Goal: Information Seeking & Learning: Find specific fact

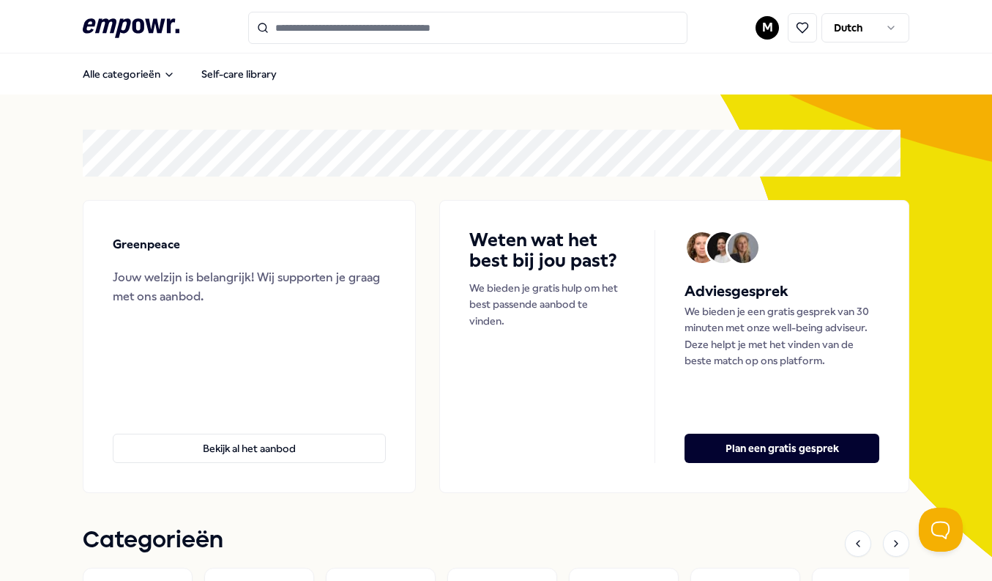
click at [754, 34] on html ".empowr-logo_svg__cls-1{fill:#03032f} M Dutch Alle categorieën Self-care librar…" at bounding box center [496, 290] width 992 height 581
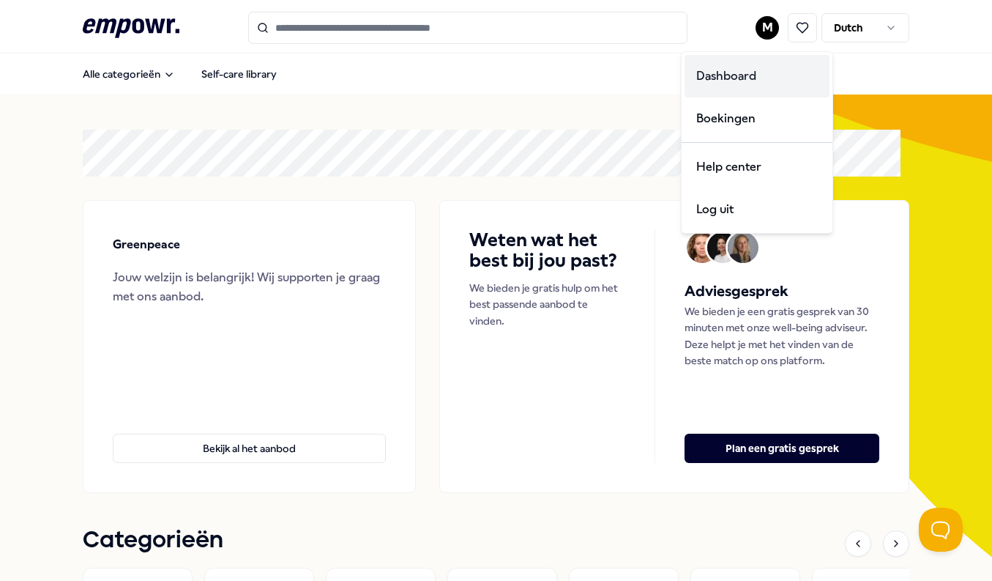
click at [743, 77] on div "Dashboard" at bounding box center [757, 76] width 145 height 42
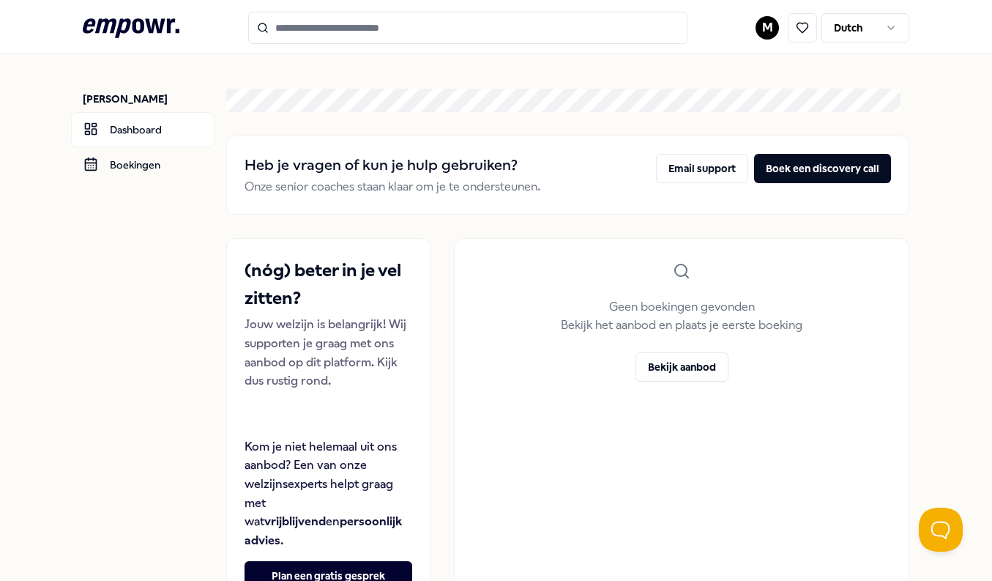
click at [165, 34] on icon ".empowr-logo_svg__cls-1{fill:#03032f}" at bounding box center [131, 28] width 97 height 27
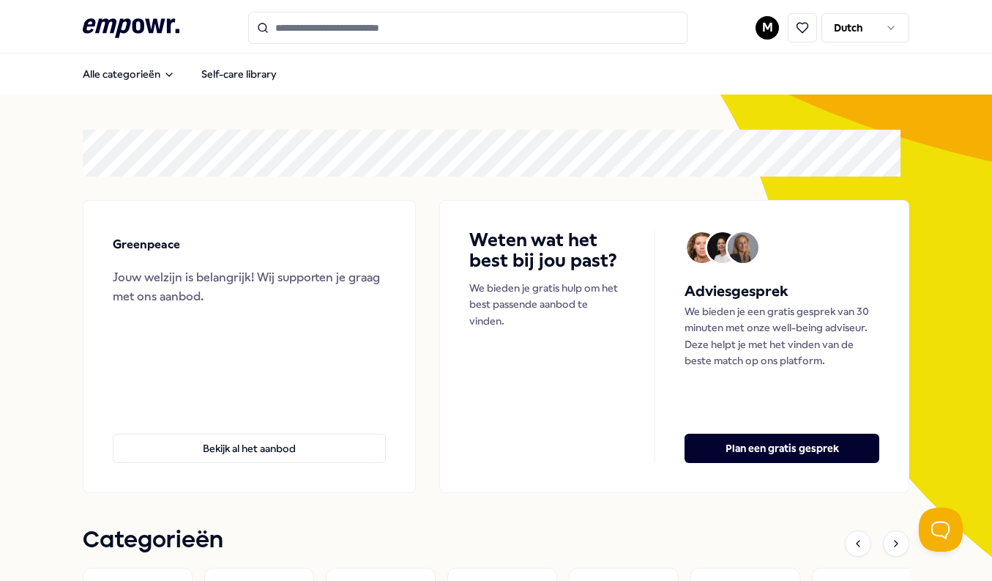
click at [760, 37] on html ".empowr-logo_svg__cls-1{fill:#03032f} M Dutch Alle categorieën Self-care librar…" at bounding box center [496, 290] width 992 height 581
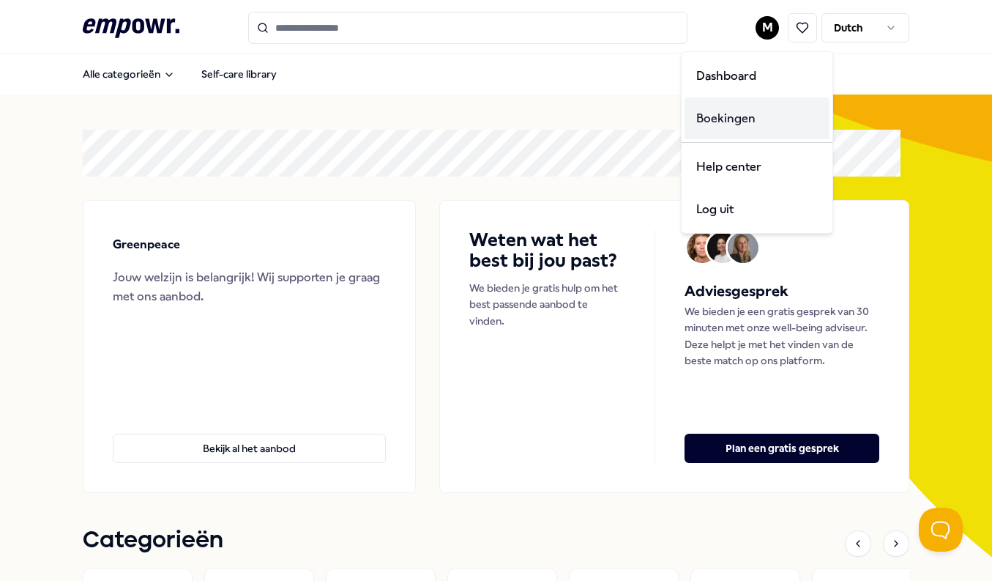
click at [727, 121] on div "Boekingen" at bounding box center [757, 118] width 145 height 42
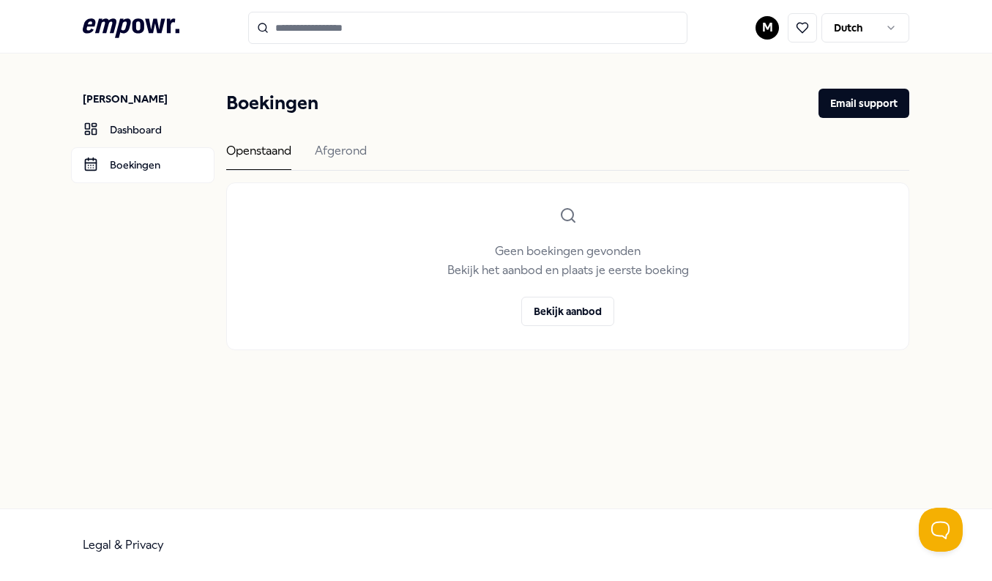
click at [764, 39] on div "M Dutch" at bounding box center [833, 27] width 154 height 29
click at [767, 28] on html ".empowr-logo_svg__cls-1{fill:#03032f} M Dutch Malai Berg Dashboard Boekingen Bo…" at bounding box center [496, 290] width 992 height 581
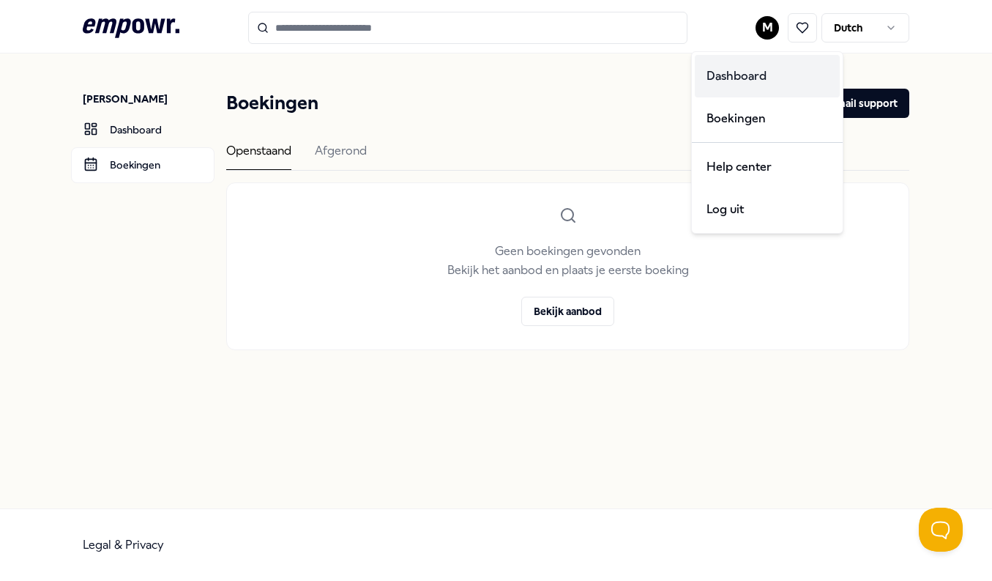
click at [749, 73] on div "Dashboard" at bounding box center [767, 76] width 145 height 42
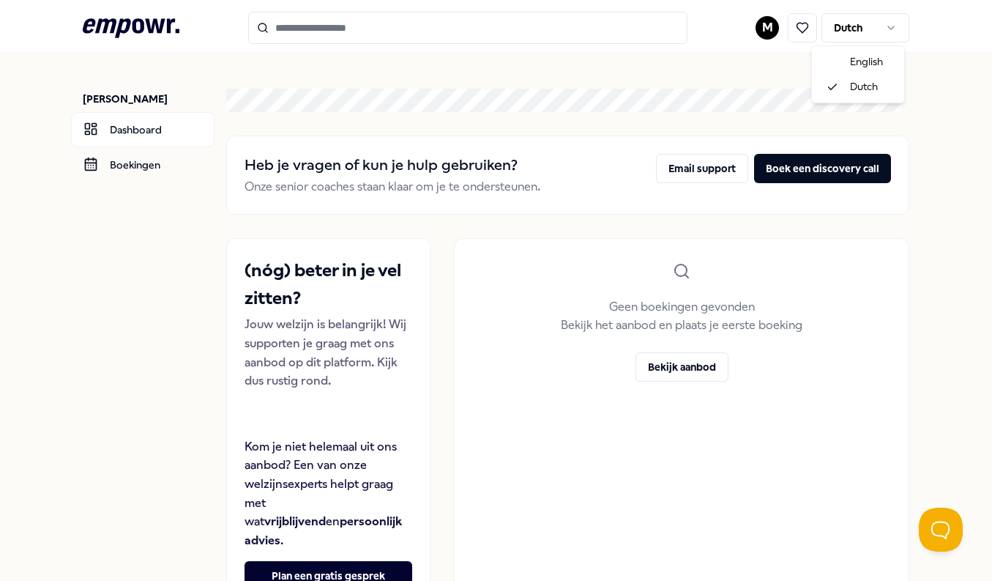
click at [849, 34] on html ".empowr-logo_svg__cls-1{fill:#03032f} M Dutch Malai Berg Dashboard Boekingen He…" at bounding box center [496, 290] width 992 height 581
click at [764, 29] on html ".empowr-logo_svg__cls-1{fill:#03032f} M Dutch Malai Berg Dashboard Boekingen He…" at bounding box center [496, 290] width 992 height 581
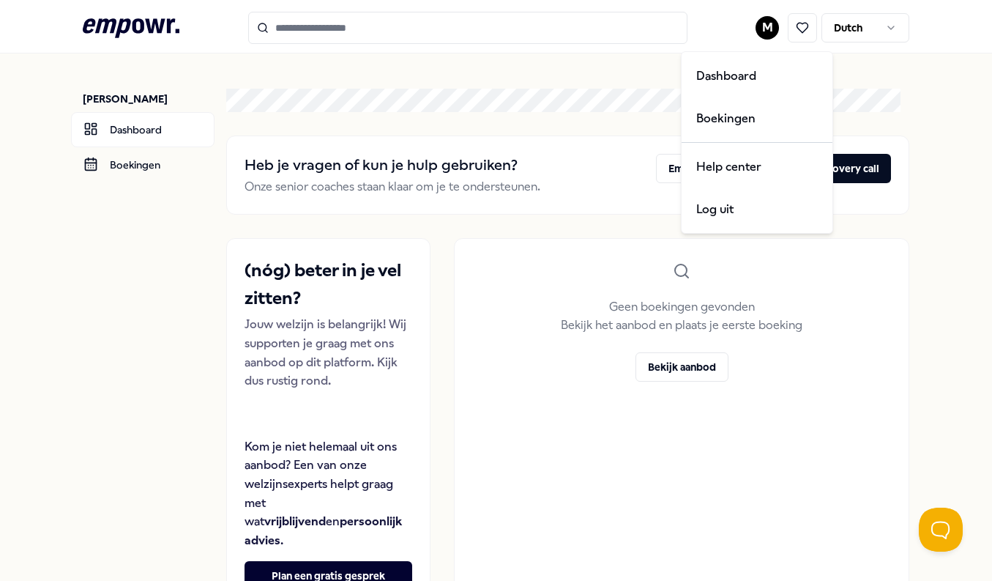
click at [760, 29] on html ".empowr-logo_svg__cls-1{fill:#03032f} M Dutch Malai Berg Dashboard Boekingen He…" at bounding box center [496, 290] width 992 height 581
click at [715, 217] on div "Log uit" at bounding box center [757, 209] width 145 height 42
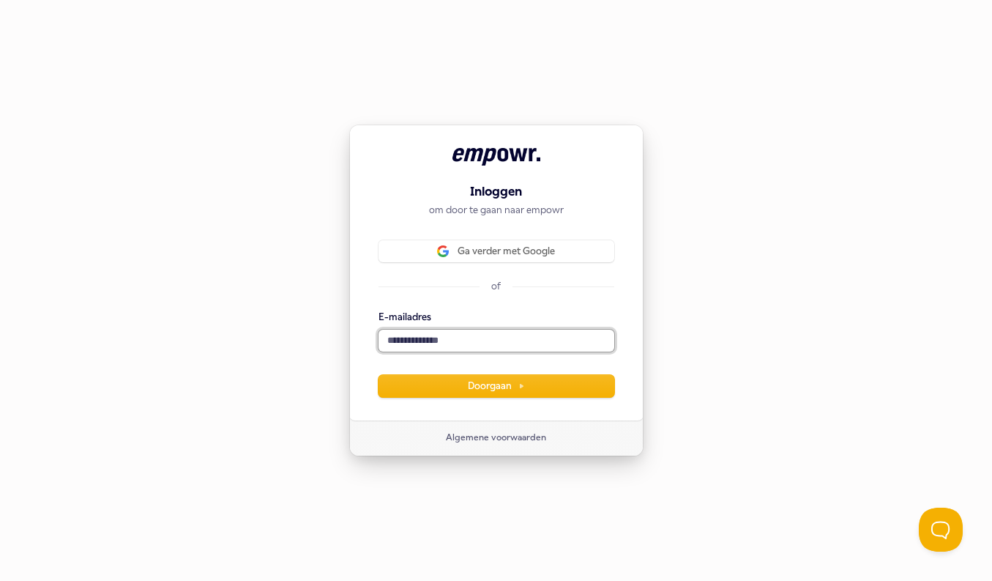
click at [464, 341] on input "E-mailadres" at bounding box center [497, 341] width 236 height 22
paste input "**********"
click at [631, 308] on div "**********" at bounding box center [496, 273] width 294 height 296
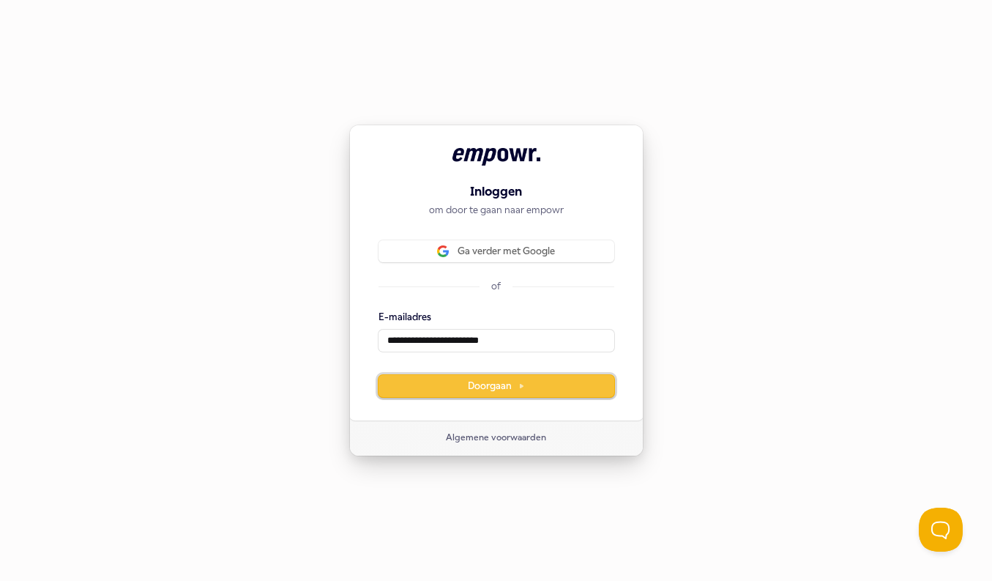
click at [539, 384] on button "Doorgaan" at bounding box center [497, 386] width 236 height 22
type input "**********"
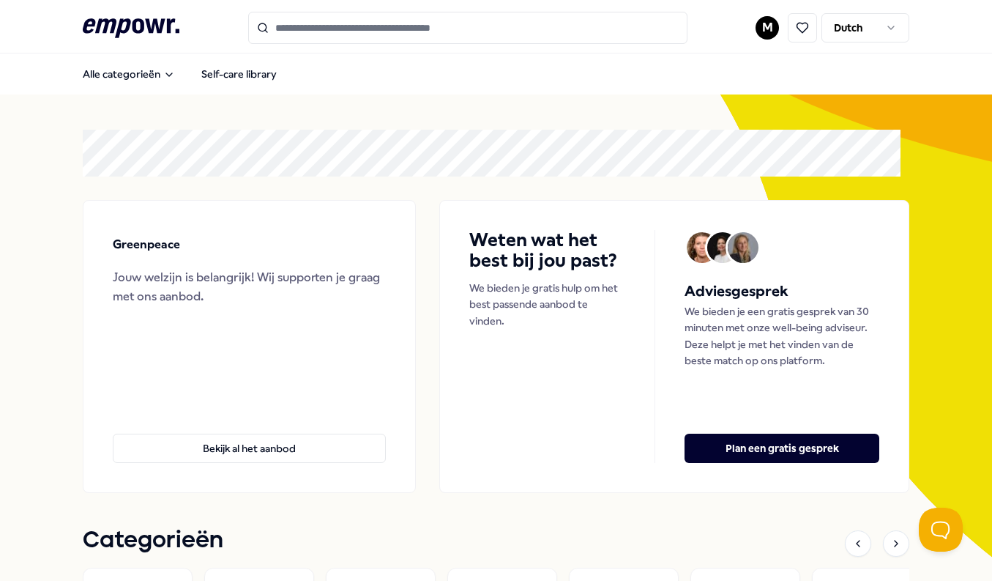
click at [757, 37] on html ".empowr-logo_svg__cls-1{fill:#03032f} M Dutch Alle categorieën Self-care librar…" at bounding box center [496, 290] width 992 height 581
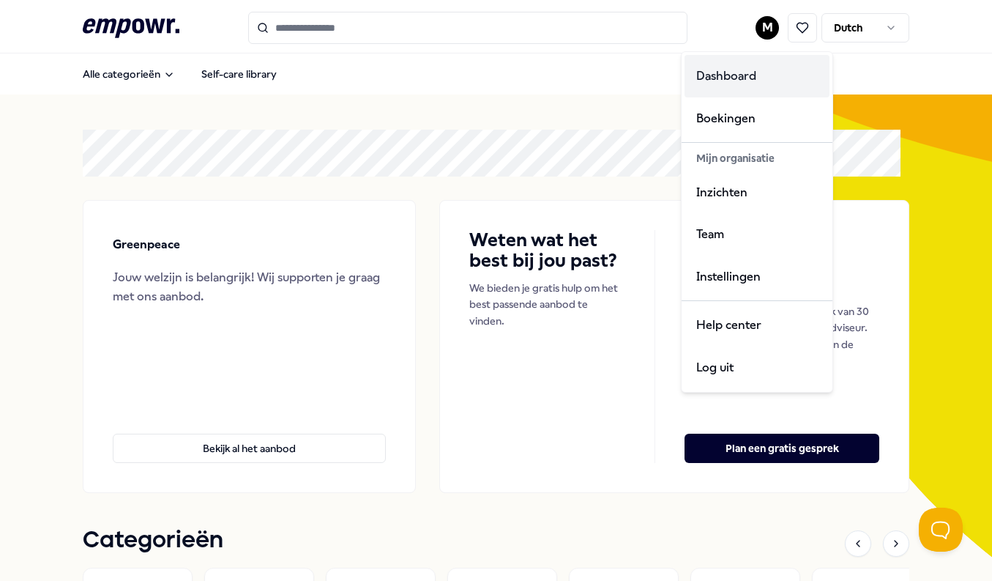
click at [740, 73] on div "Dashboard" at bounding box center [757, 76] width 145 height 42
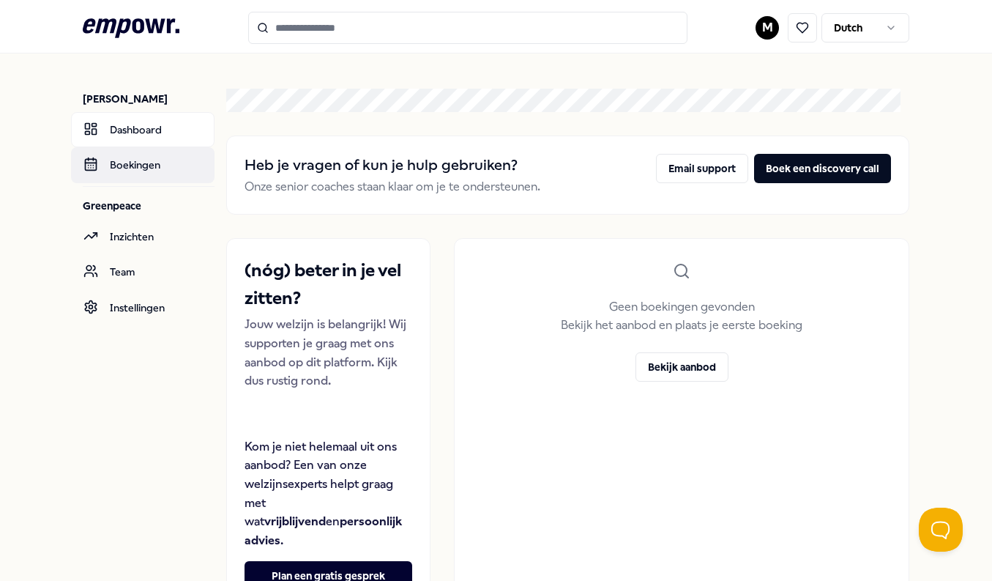
click at [160, 168] on link "Boekingen" at bounding box center [143, 164] width 144 height 35
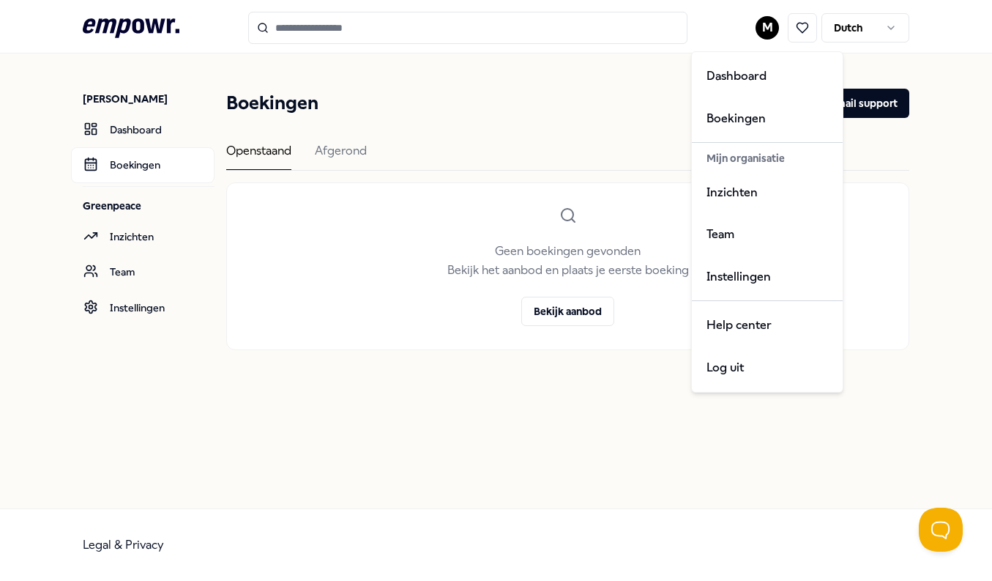
click at [771, 31] on html ".empowr-logo_svg__cls-1{fill:#03032f} M Dutch Malai Berg Dashboard Boekingen Gr…" at bounding box center [496, 290] width 992 height 581
click at [740, 78] on div "Dashboard" at bounding box center [767, 76] width 145 height 42
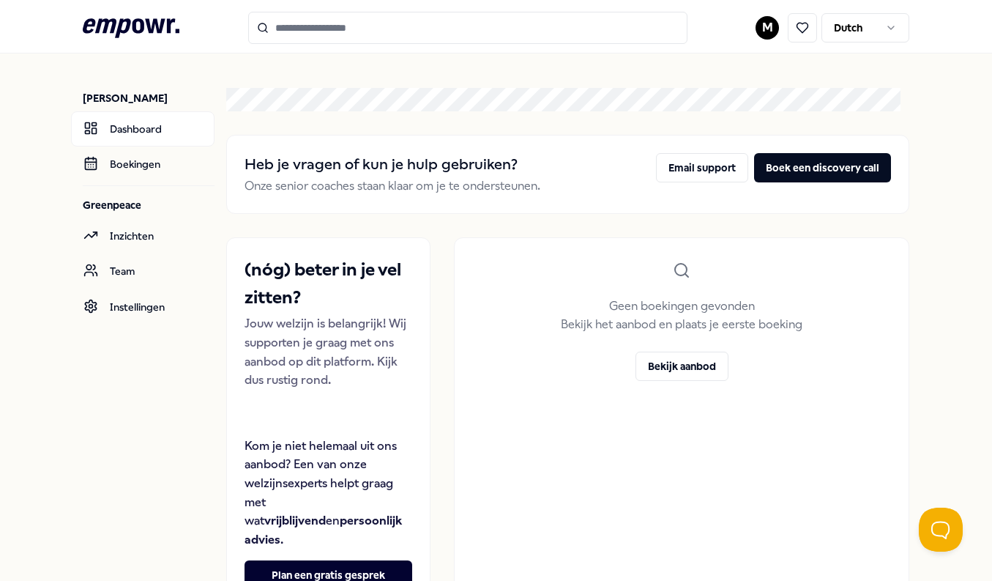
scroll to position [1, 0]
click at [142, 241] on link "Inzichten" at bounding box center [143, 235] width 144 height 35
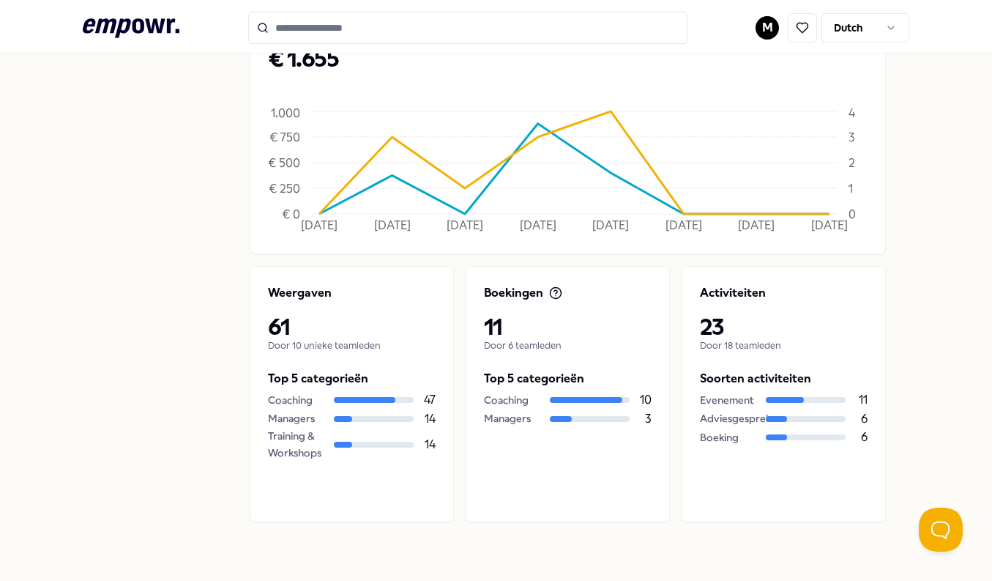
scroll to position [538, 0]
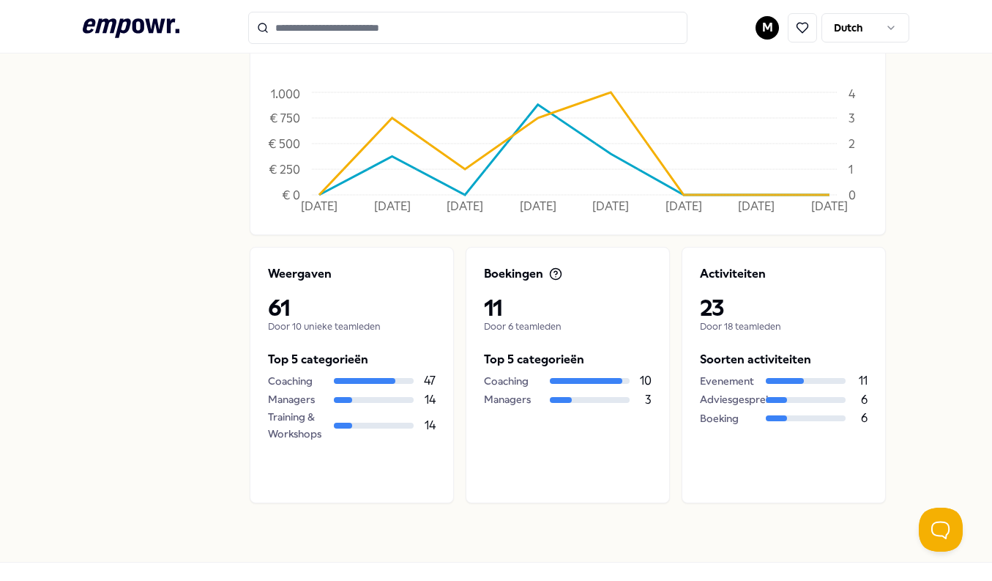
click at [515, 275] on p "Boekingen" at bounding box center [513, 274] width 59 height 18
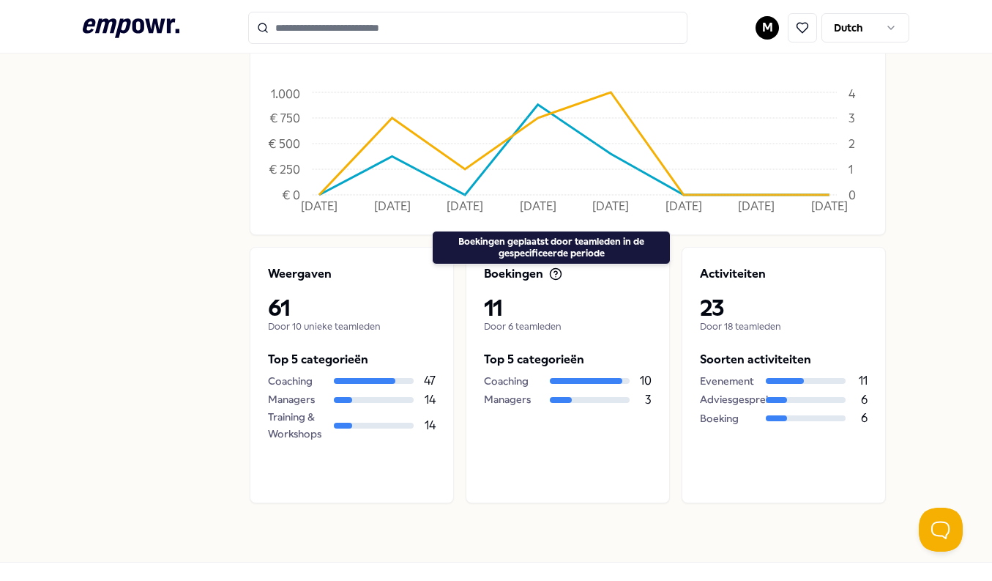
click at [557, 276] on icon at bounding box center [555, 273] width 13 height 13
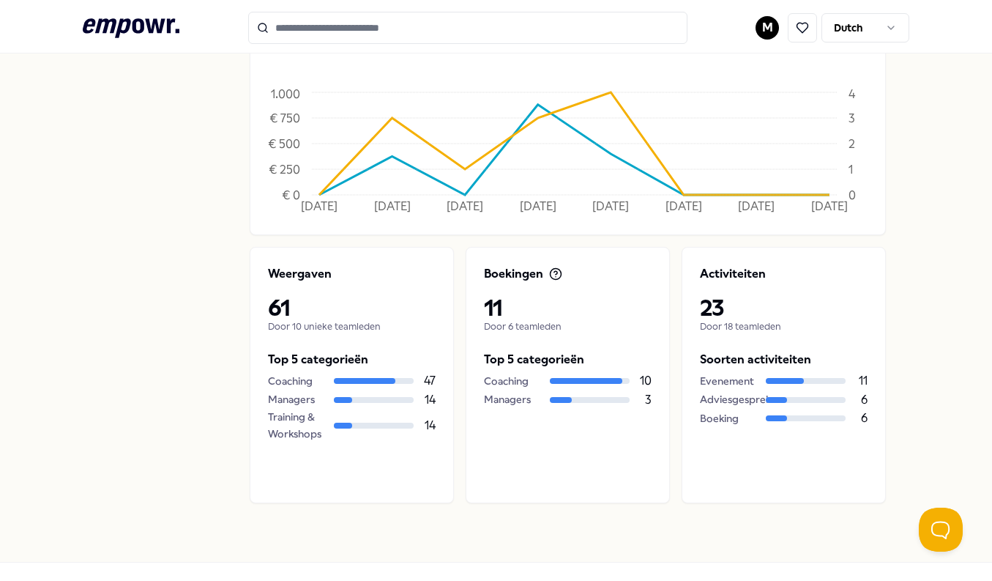
click at [557, 276] on icon at bounding box center [555, 273] width 13 height 13
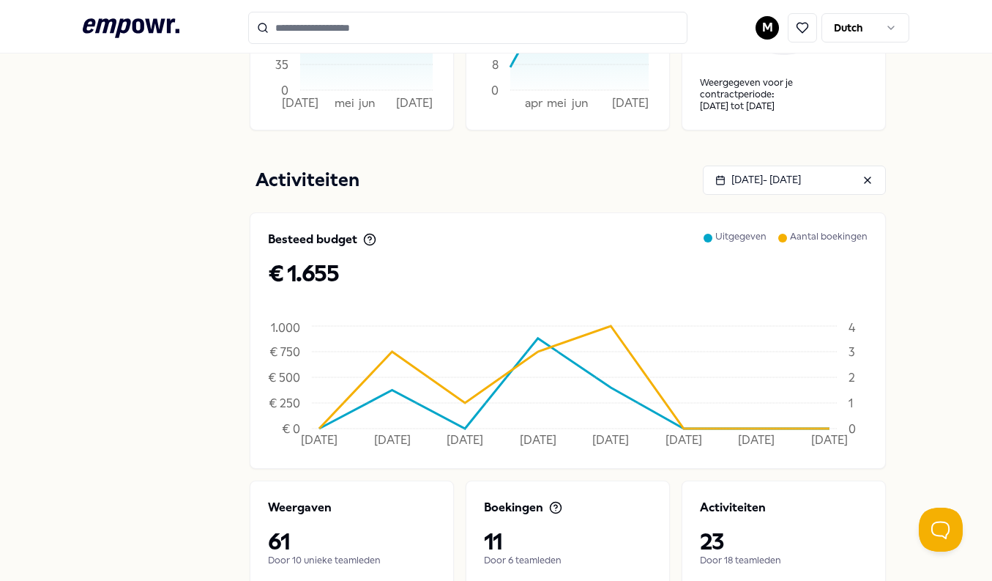
scroll to position [0, 0]
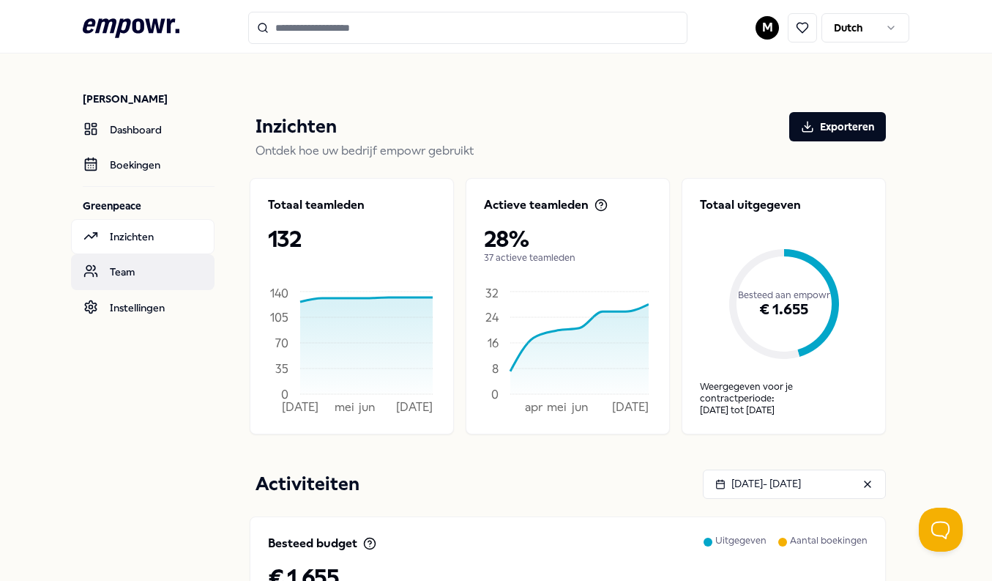
click at [166, 272] on link "Team" at bounding box center [143, 271] width 144 height 35
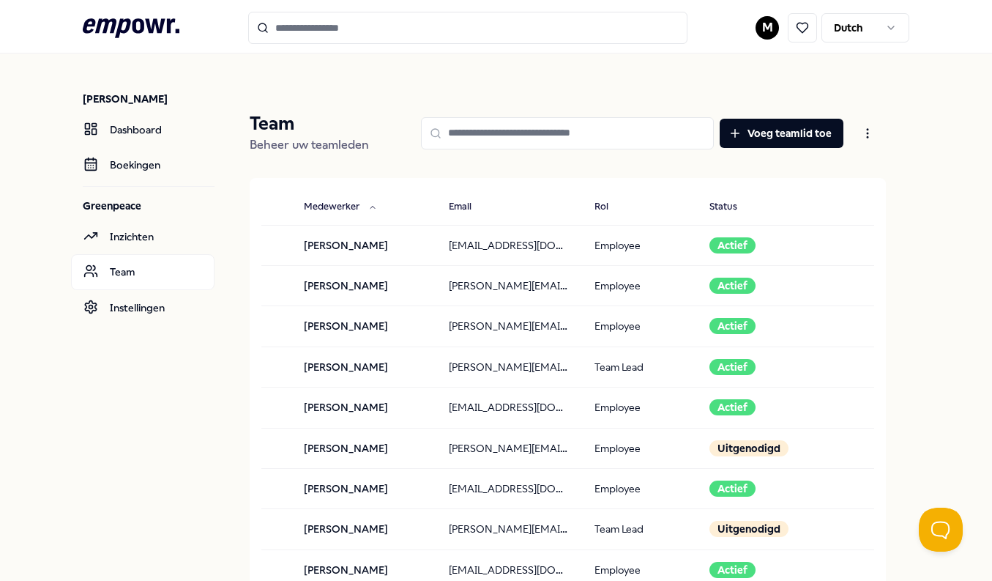
click at [572, 137] on input at bounding box center [567, 133] width 293 height 32
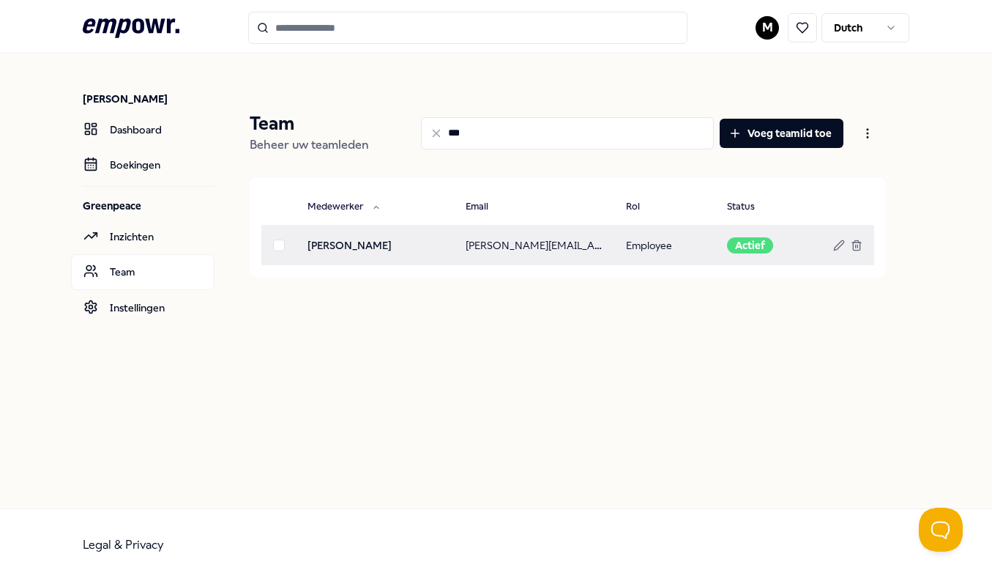
type input "***"
click at [489, 247] on td "cynthia.kalloe@greenpeace.org" at bounding box center [534, 245] width 160 height 40
click at [344, 248] on td "Cynthia Kalloe" at bounding box center [375, 245] width 158 height 40
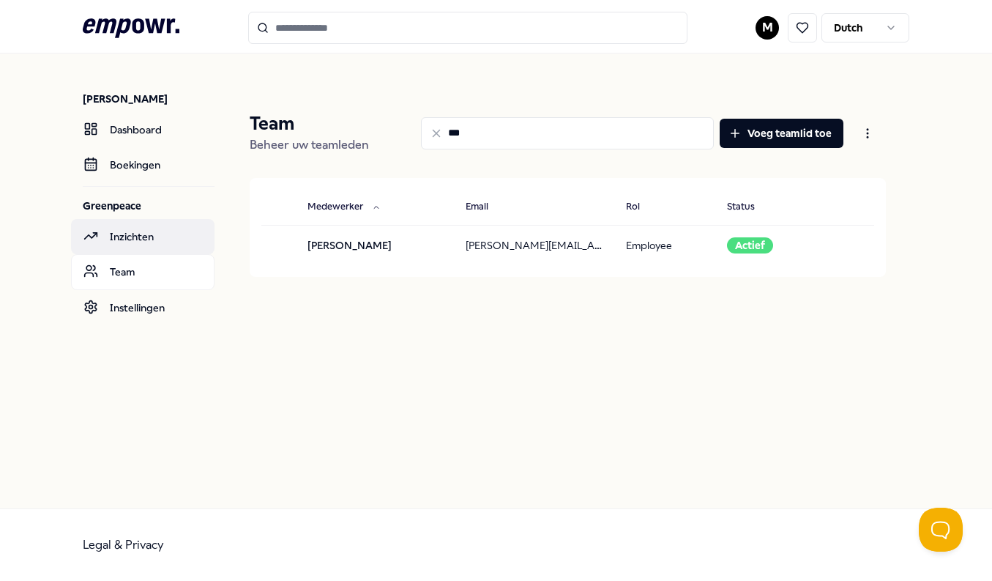
click at [117, 232] on link "Inzichten" at bounding box center [143, 236] width 144 height 35
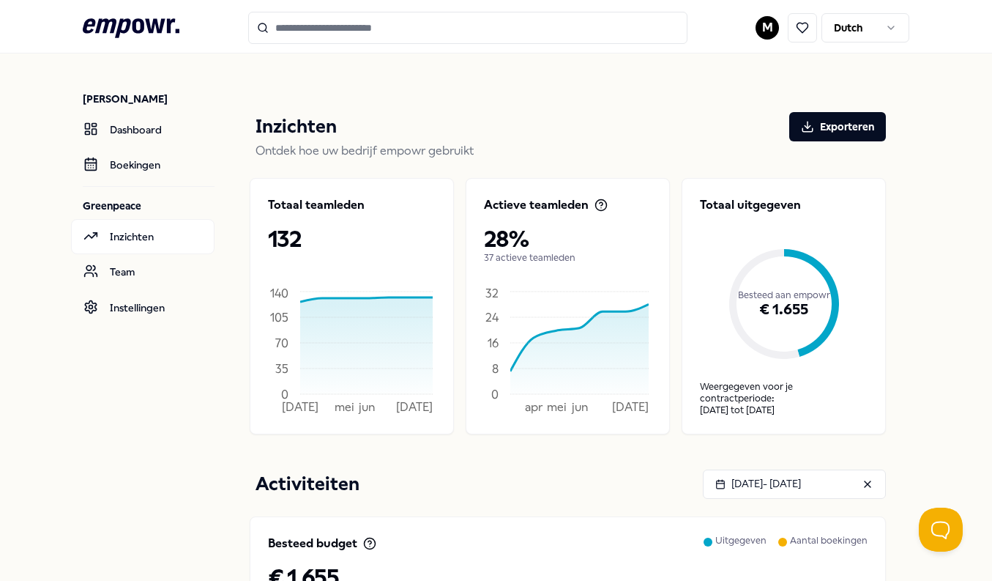
click at [760, 32] on html ".empowr-logo_svg__cls-1{fill:#03032f} M Dutch Malai Berg Dashboard Boekingen Gr…" at bounding box center [496, 290] width 992 height 581
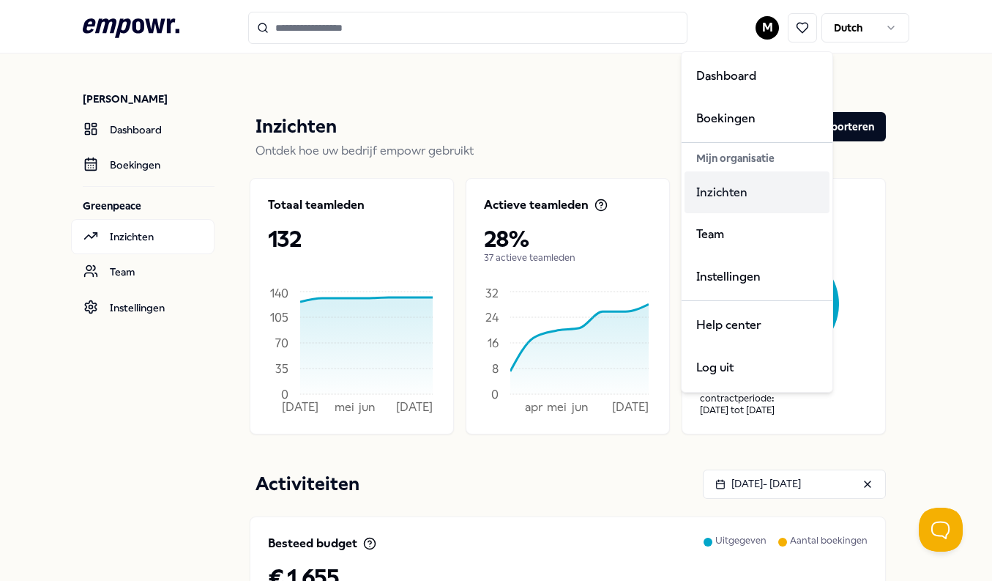
click at [761, 204] on div "Inzichten" at bounding box center [757, 192] width 145 height 42
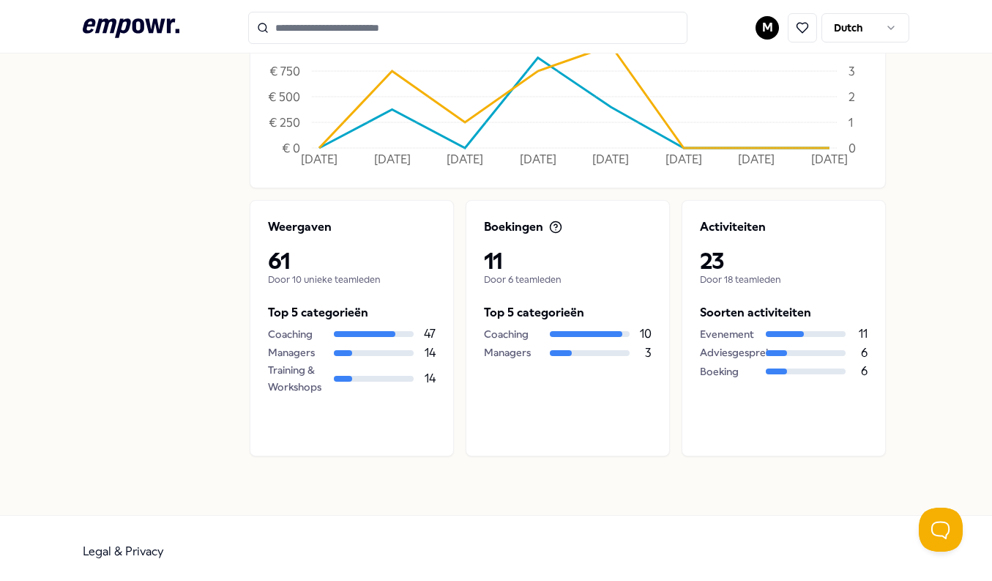
scroll to position [590, 0]
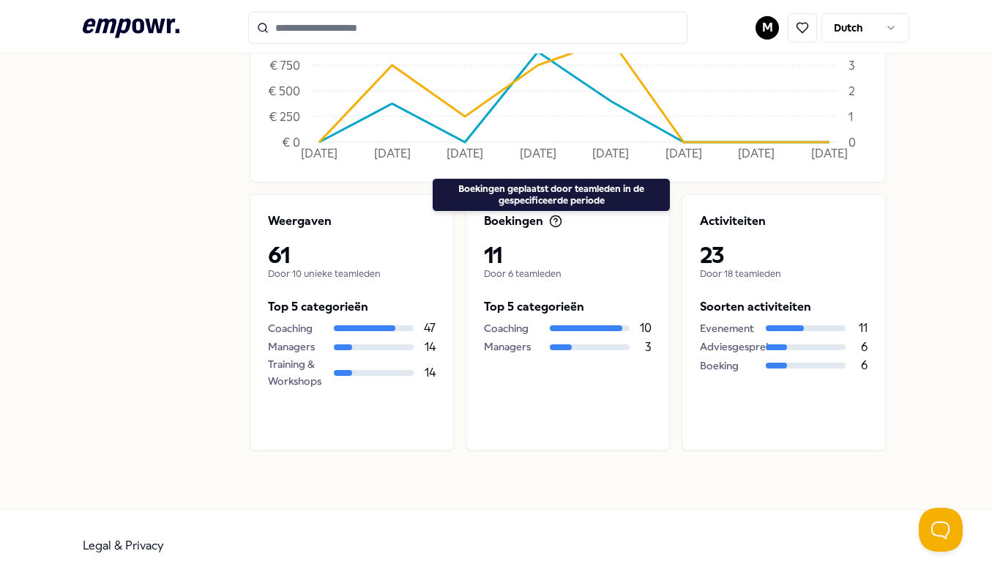
click at [549, 219] on icon at bounding box center [555, 221] width 13 height 13
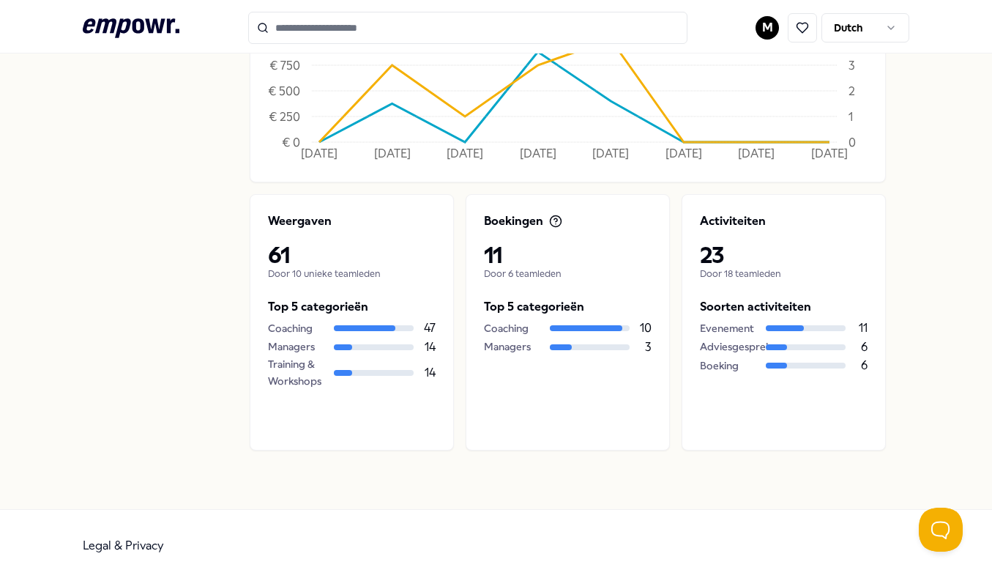
scroll to position [0, 0]
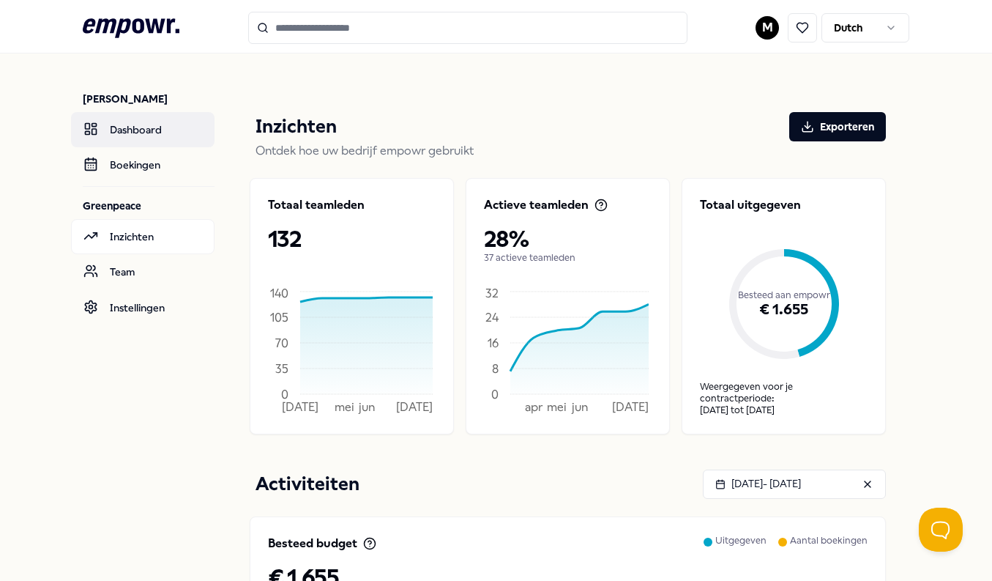
click at [153, 130] on link "Dashboard" at bounding box center [143, 129] width 144 height 35
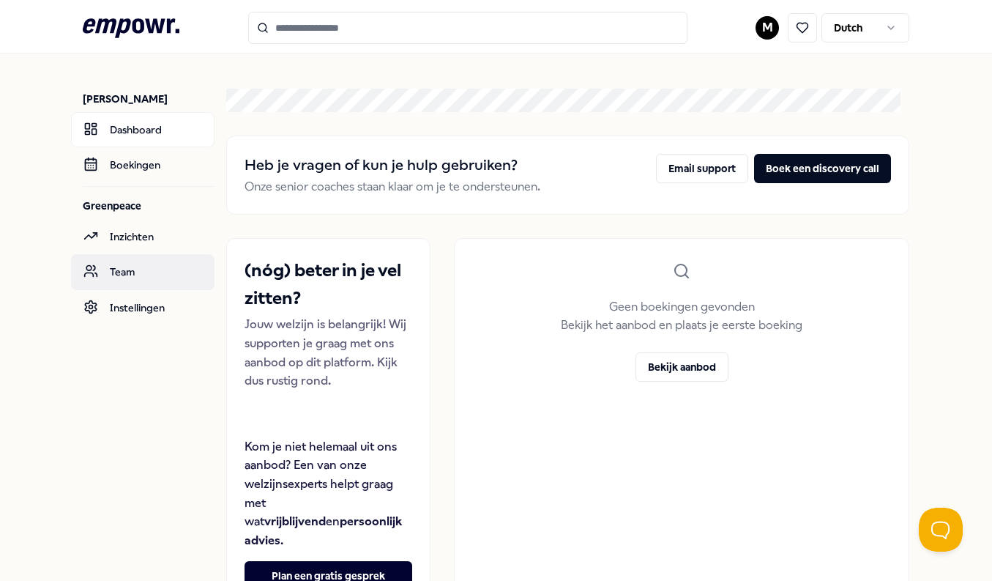
click at [137, 276] on link "Team" at bounding box center [143, 271] width 144 height 35
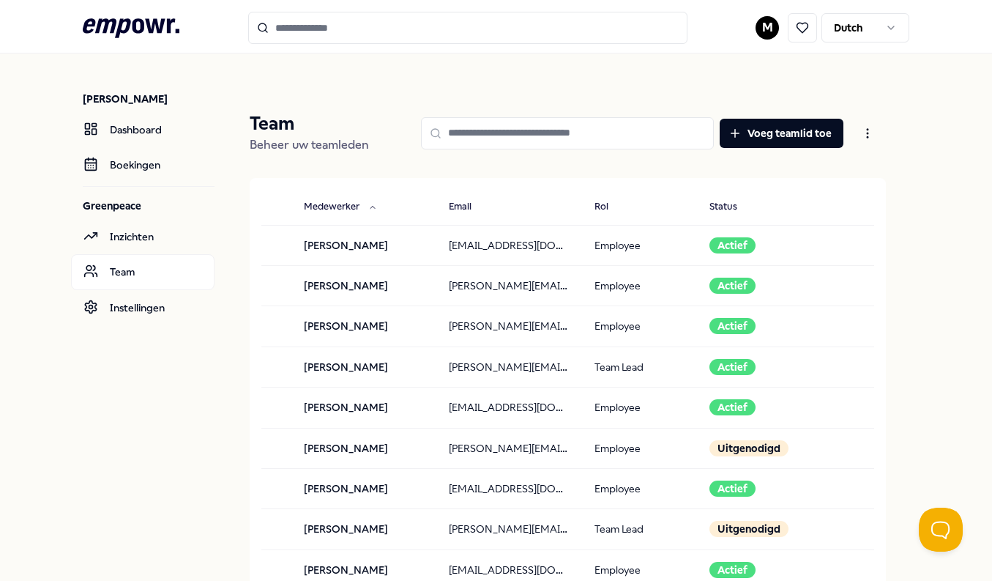
click at [121, 23] on icon at bounding box center [131, 27] width 97 height 19
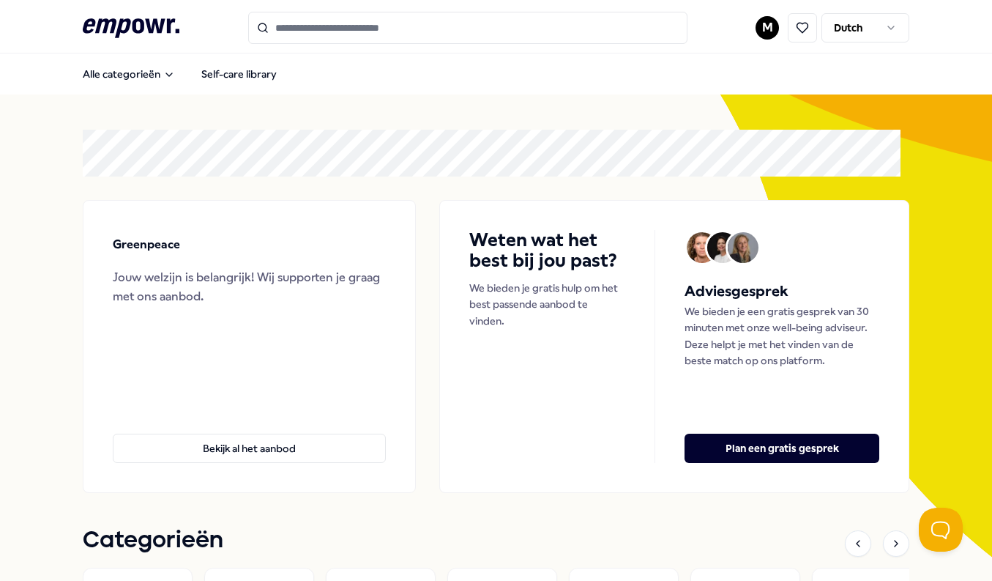
click at [754, 33] on html ".empowr-logo_svg__cls-1{fill:#03032f} M Dutch Alle categorieën Self-care librar…" at bounding box center [496, 290] width 992 height 581
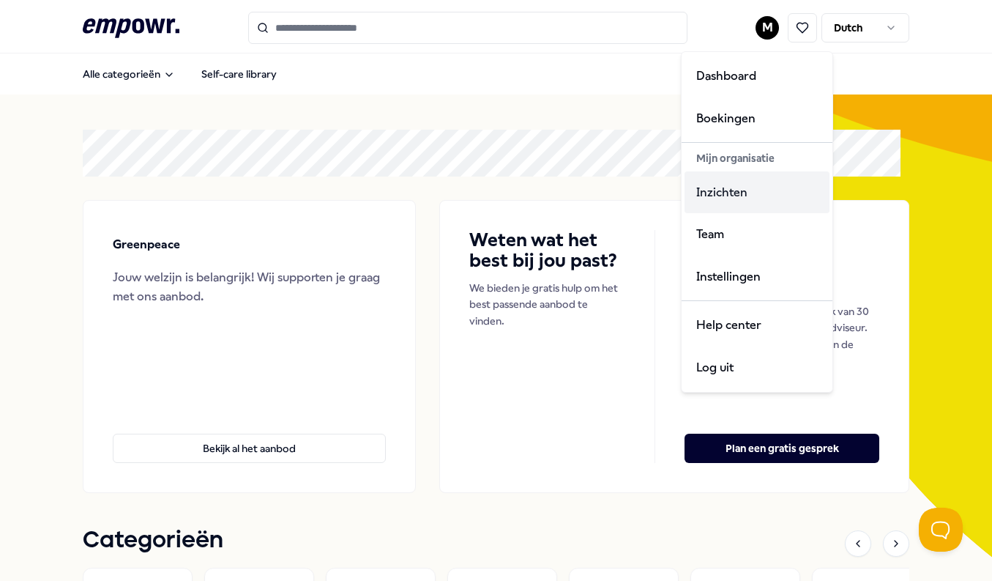
click at [734, 192] on div "Inzichten" at bounding box center [757, 192] width 145 height 42
